Goal: Contribute content: Add original content to the website for others to see

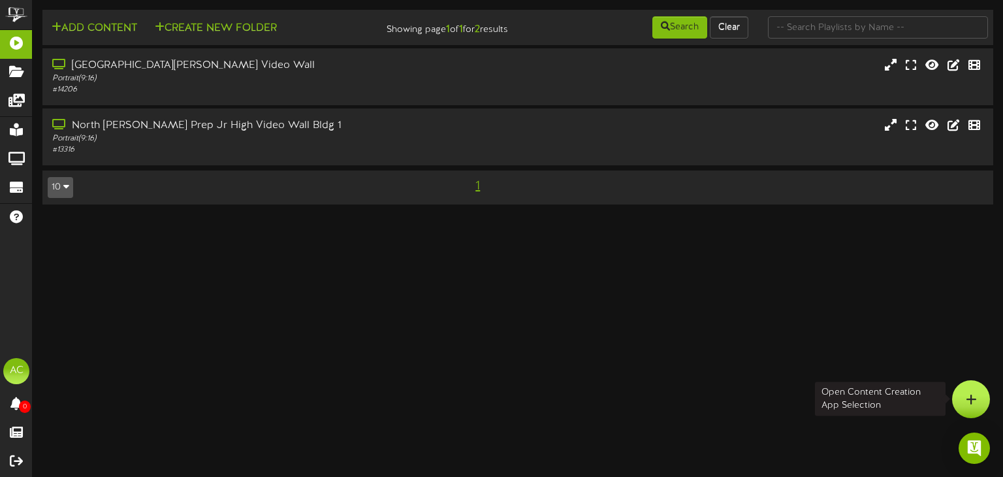
click at [976, 395] on div at bounding box center [971, 399] width 38 height 38
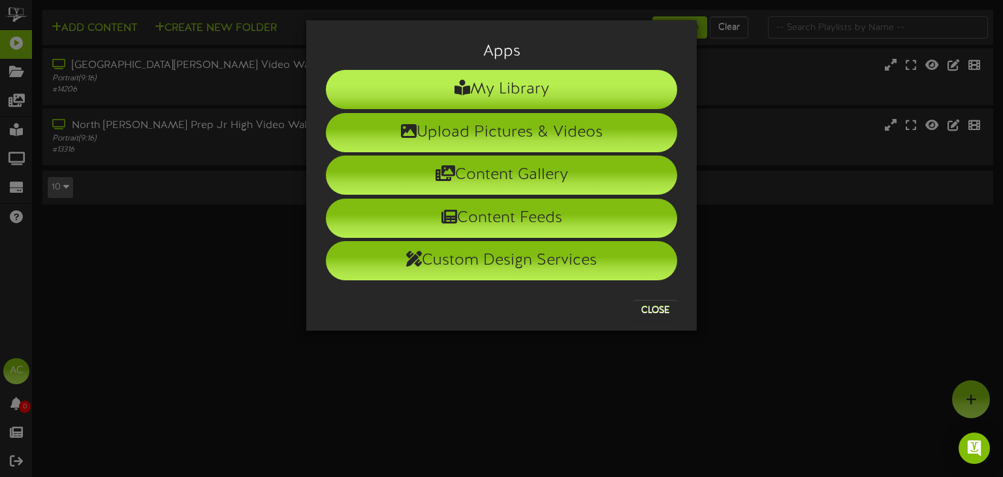
click at [513, 86] on li "My Library" at bounding box center [501, 89] width 351 height 39
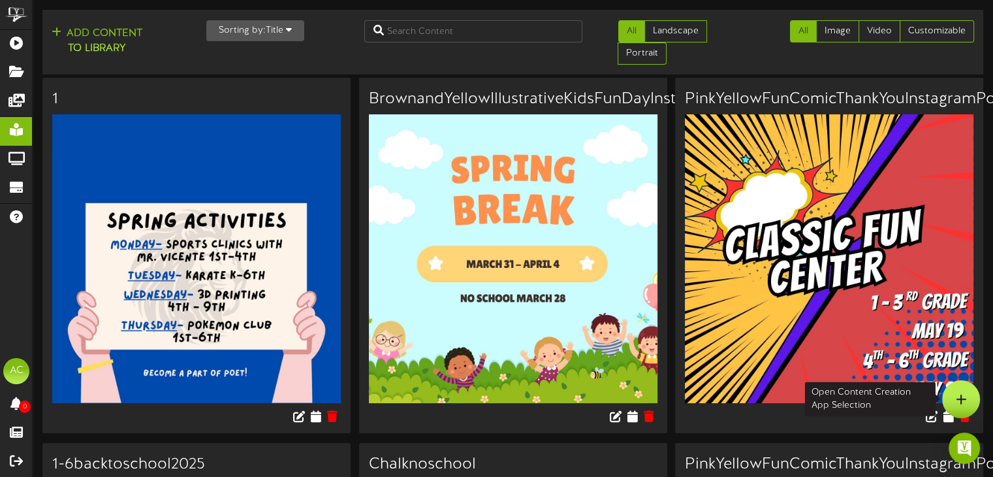
click at [966, 395] on icon at bounding box center [961, 399] width 11 height 12
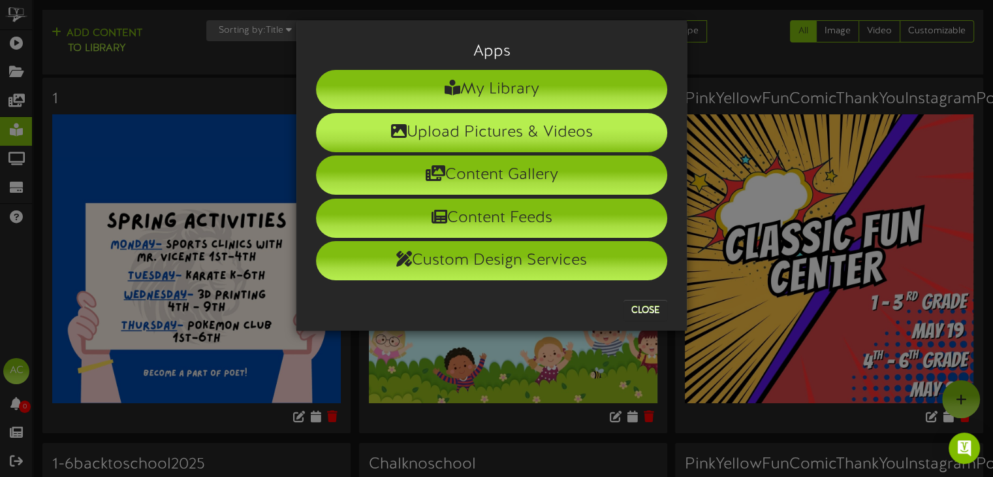
click at [507, 135] on li "Upload Pictures & Videos" at bounding box center [491, 132] width 351 height 39
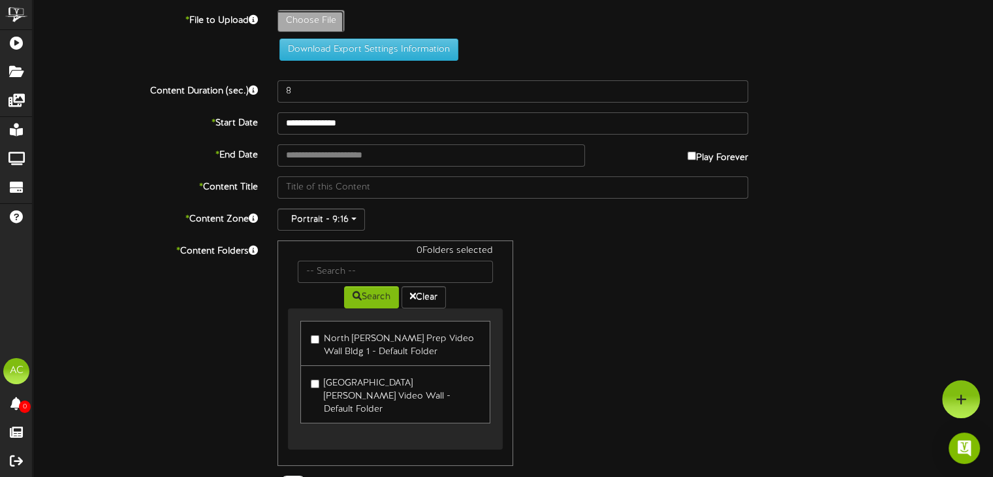
type input "**********"
type input "SchoolLunch"
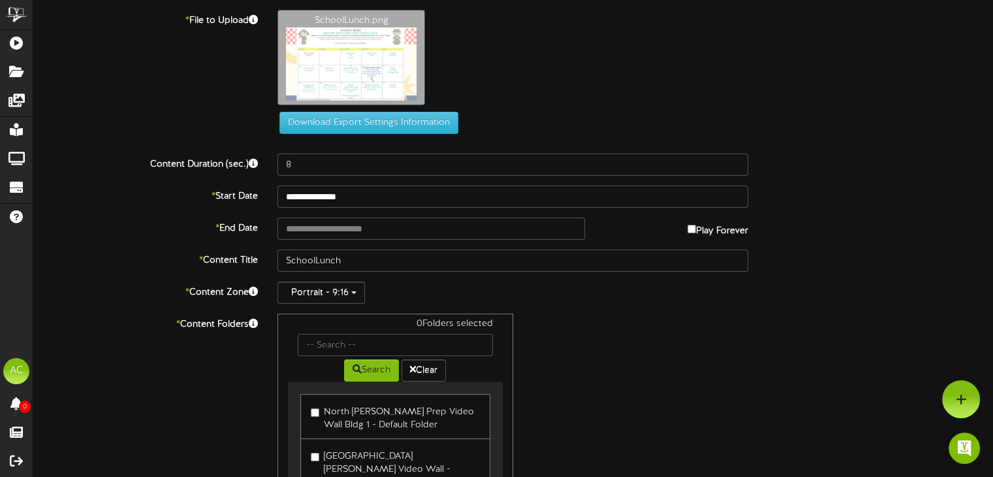
drag, startPoint x: 498, startPoint y: 94, endPoint x: 298, endPoint y: 99, distance: 199.9
click at [298, 99] on div "SchoolLunch.png" at bounding box center [635, 61] width 735 height 102
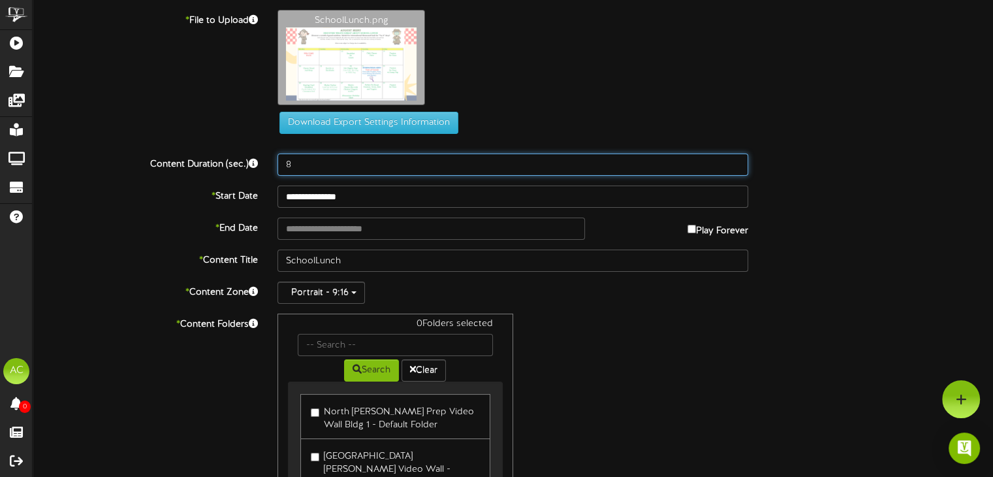
drag, startPoint x: 296, startPoint y: 163, endPoint x: 260, endPoint y: 160, distance: 36.7
click at [261, 160] on div "Content Duration (sec.) 8" at bounding box center [513, 164] width 980 height 22
type input "2"
drag, startPoint x: 245, startPoint y: 176, endPoint x: 238, endPoint y: 174, distance: 7.3
click at [240, 175] on div "Content Duration (sec.) 15" at bounding box center [513, 164] width 980 height 22
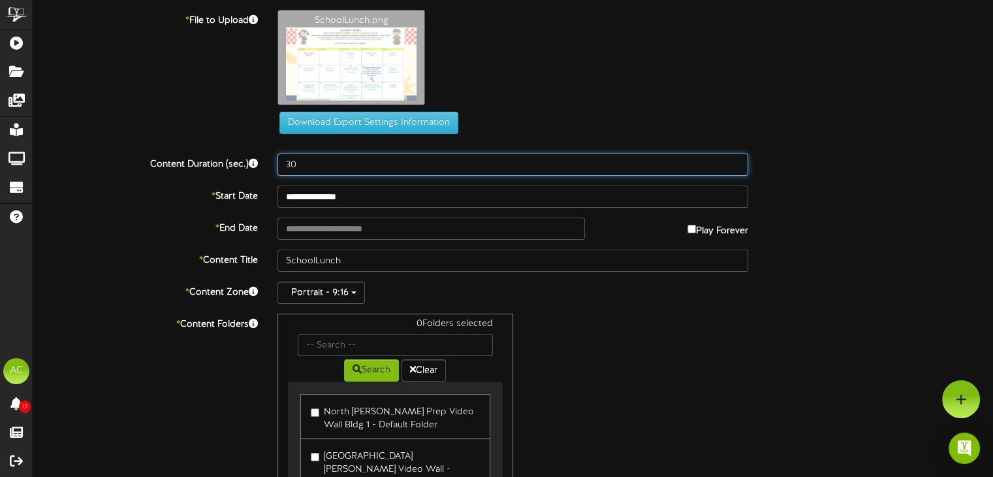
type input "3"
type input "15"
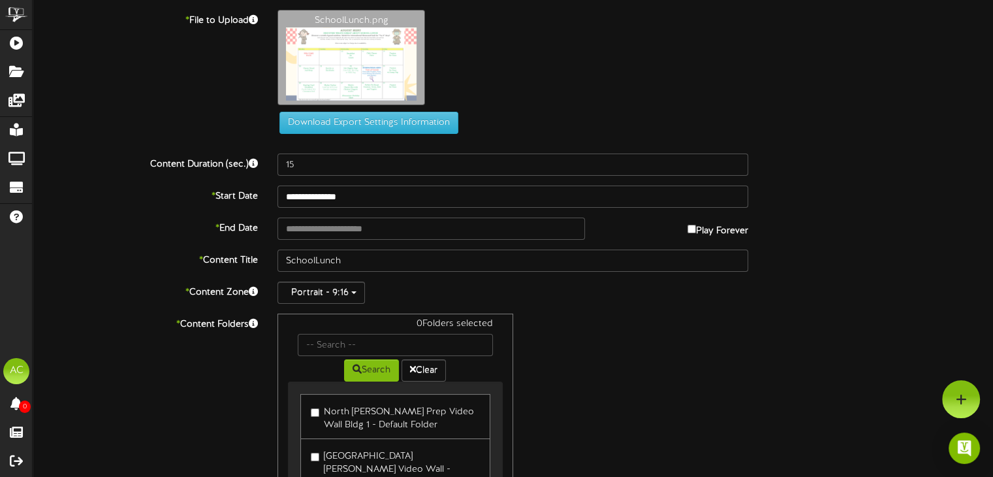
click at [204, 379] on div "* Content Folders 0 Folders selected Search Clear North [PERSON_NAME] Prep Vide…" at bounding box center [513, 425] width 980 height 225
click at [522, 230] on input "text" at bounding box center [430, 228] width 307 height 22
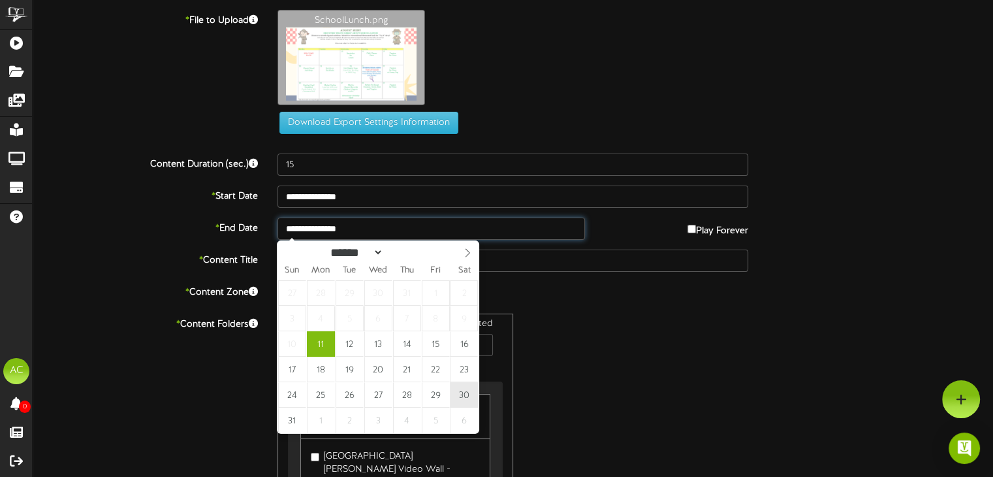
type input "**********"
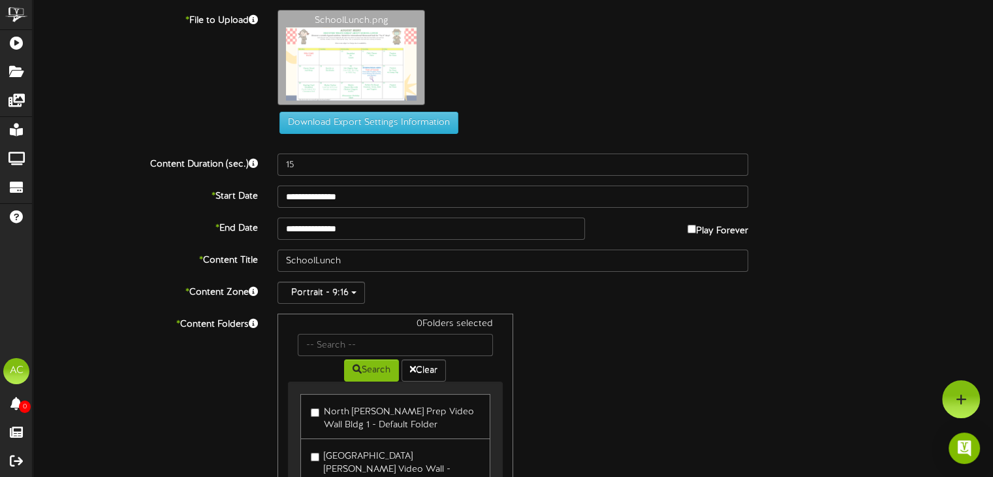
click at [699, 327] on div "0 Folders selected Search Clear North [PERSON_NAME] Prep Video Wall Bldg 1 - De…" at bounding box center [513, 425] width 490 height 225
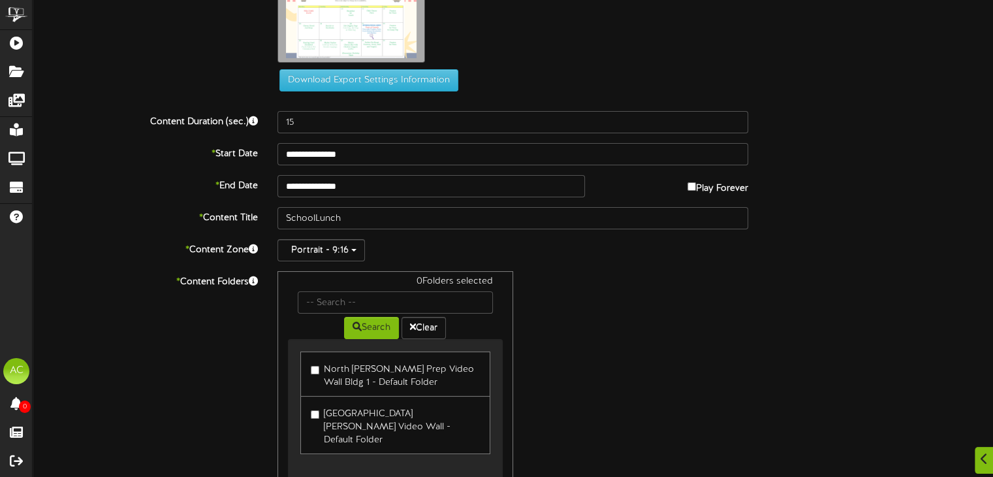
scroll to position [65, 0]
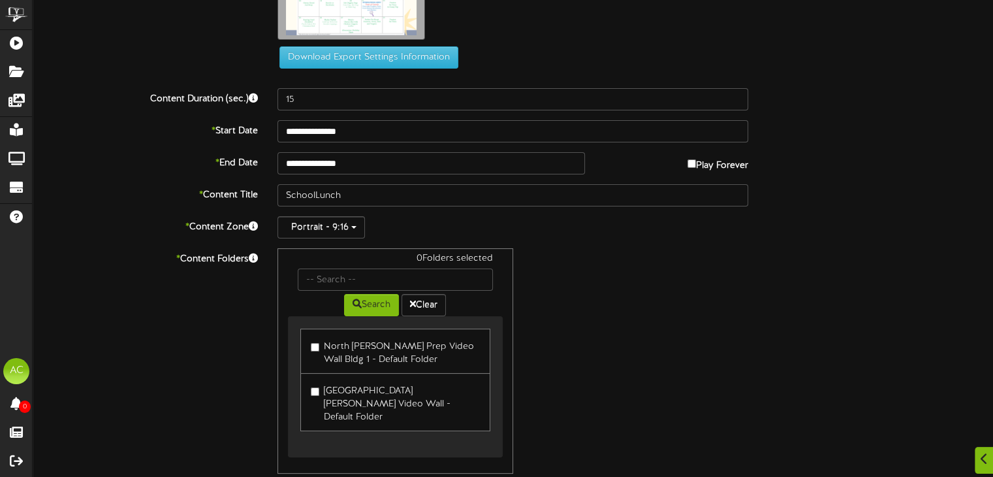
click at [400, 394] on label "[GEOGRAPHIC_DATA][PERSON_NAME] Video Wall - Default Folder" at bounding box center [395, 402] width 168 height 44
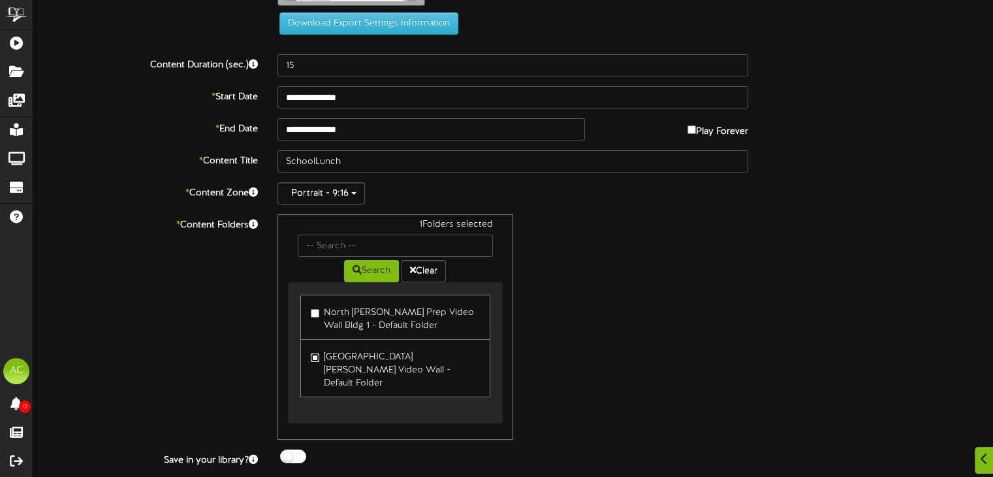
scroll to position [116, 0]
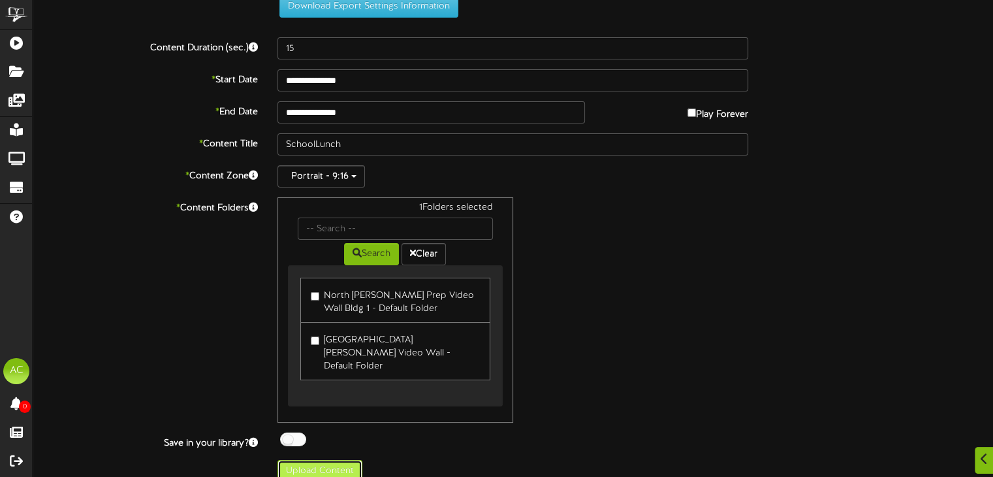
click at [340, 460] on button "Upload Content" at bounding box center [319, 471] width 85 height 22
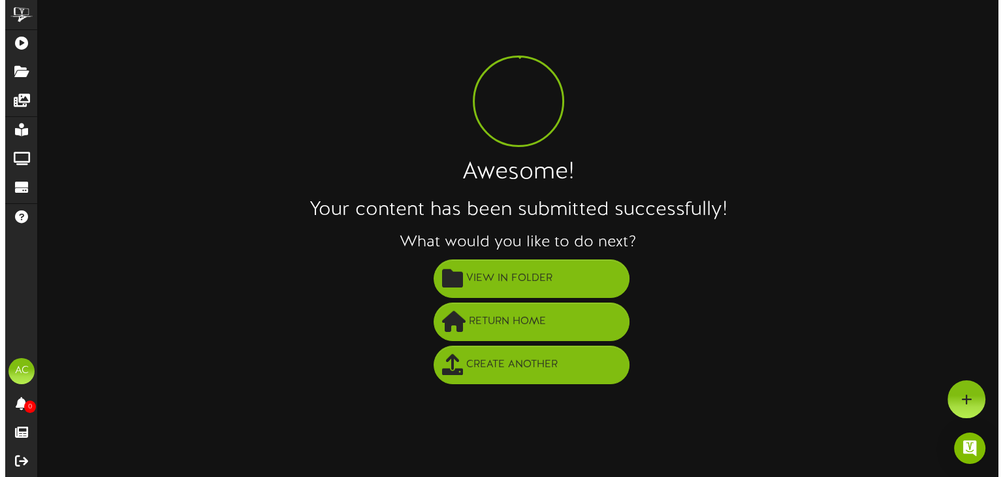
scroll to position [0, 0]
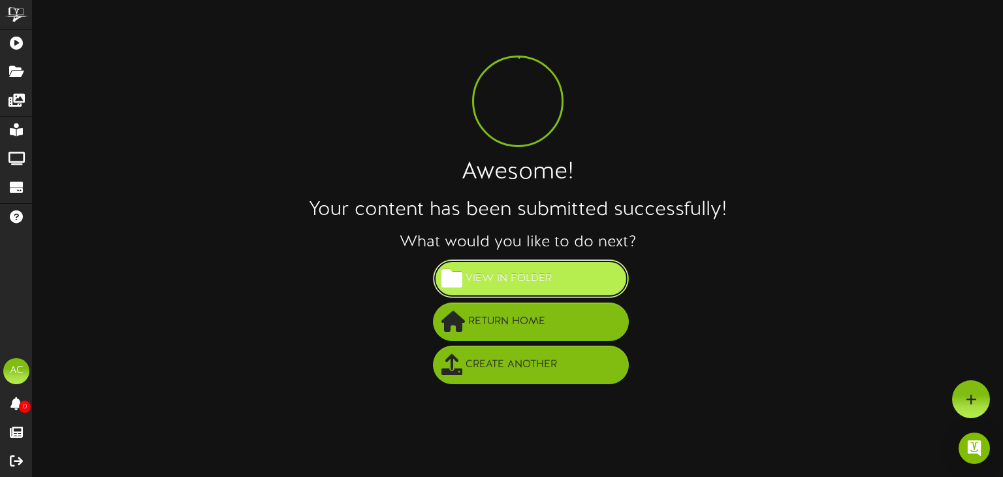
click at [565, 274] on button "View in Folder" at bounding box center [531, 278] width 196 height 39
